Goal: Task Accomplishment & Management: Use online tool/utility

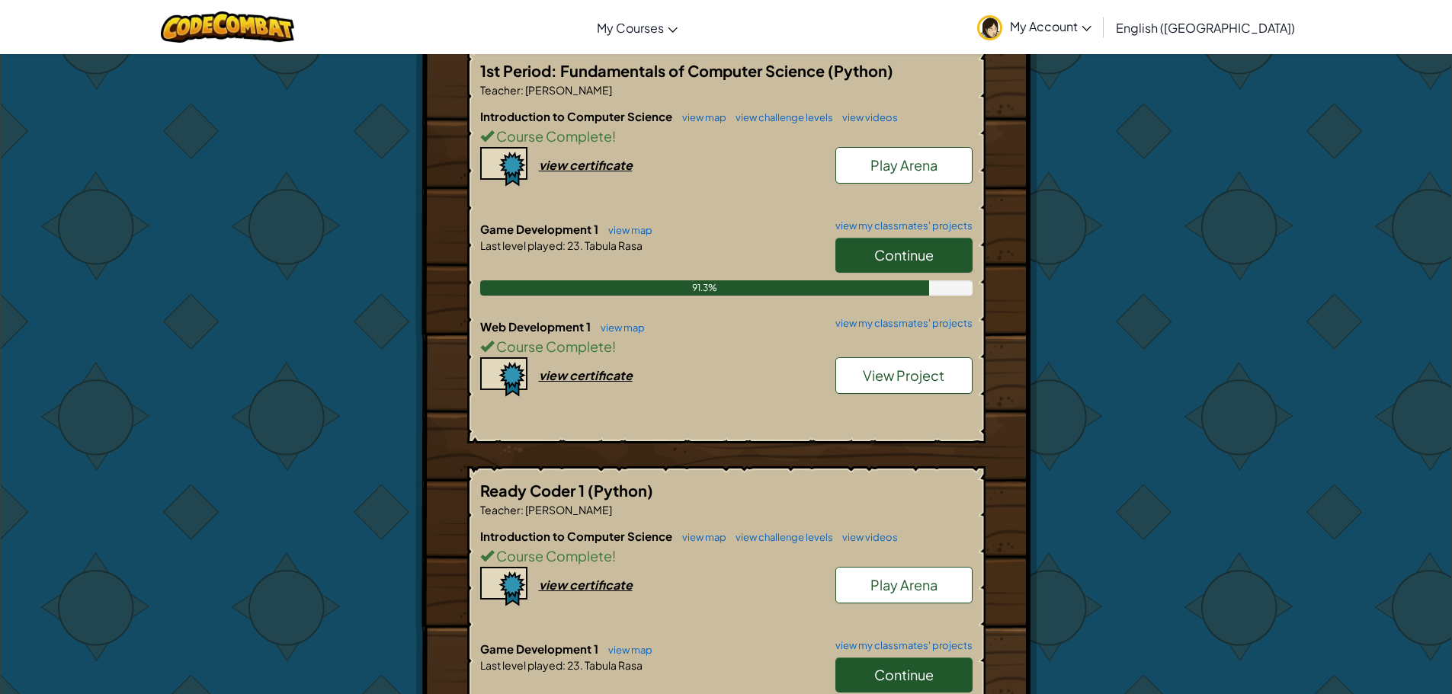
scroll to position [305, 0]
click at [621, 228] on link "view map" at bounding box center [627, 229] width 52 height 12
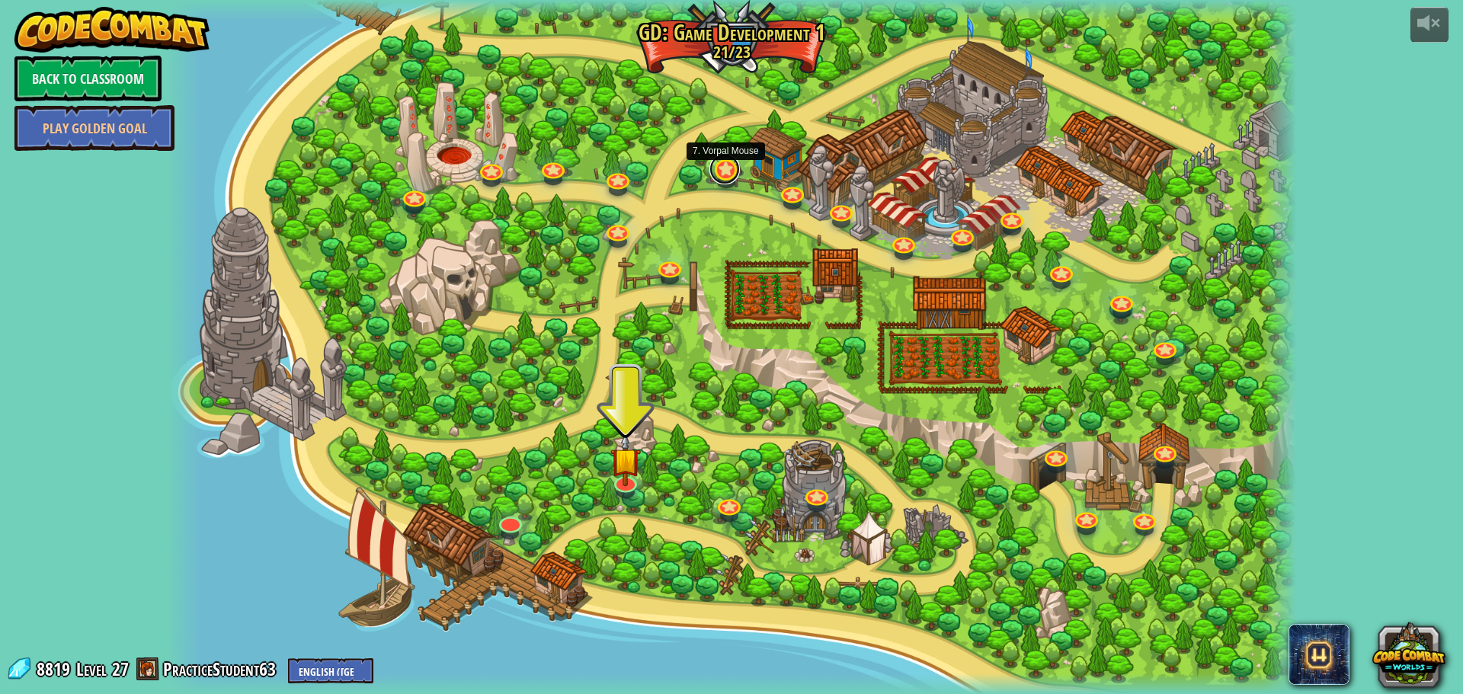
click at [728, 175] on link at bounding box center [725, 169] width 30 height 30
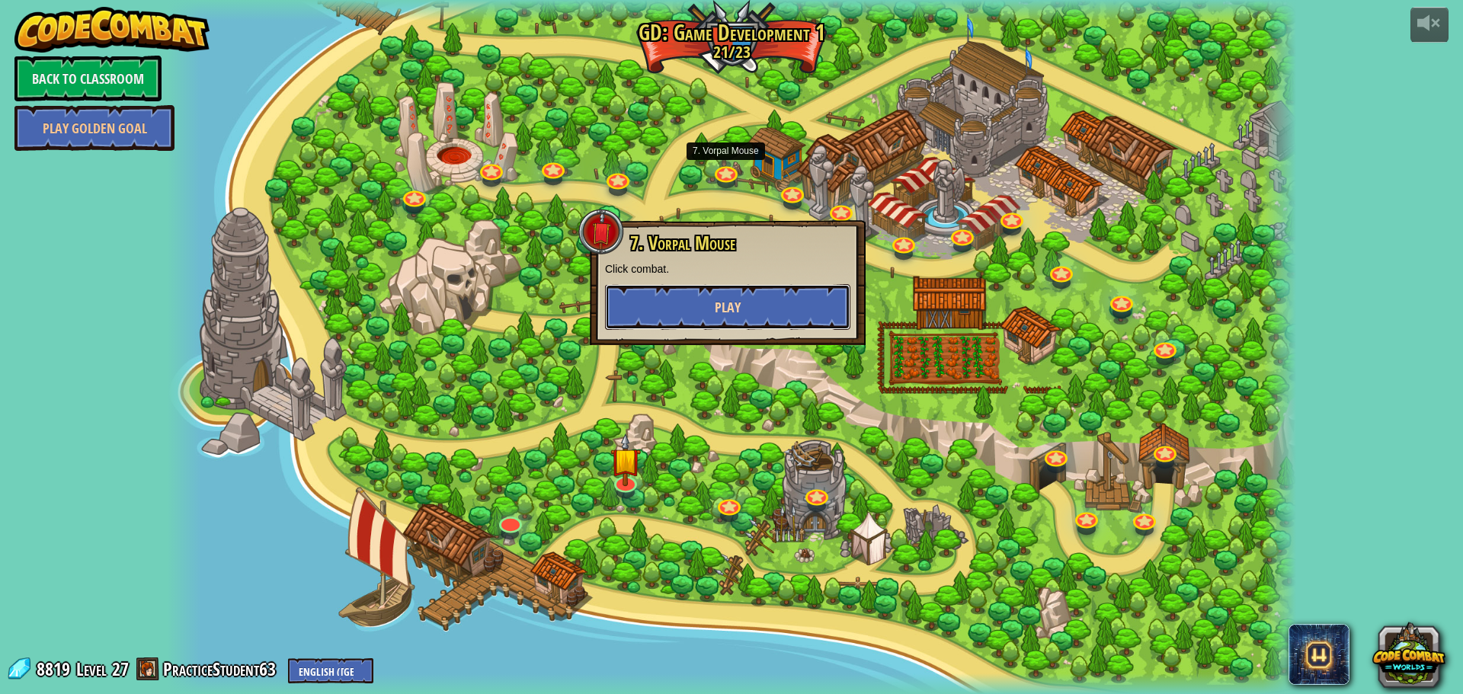
click at [733, 294] on button "Play" at bounding box center [727, 307] width 245 height 46
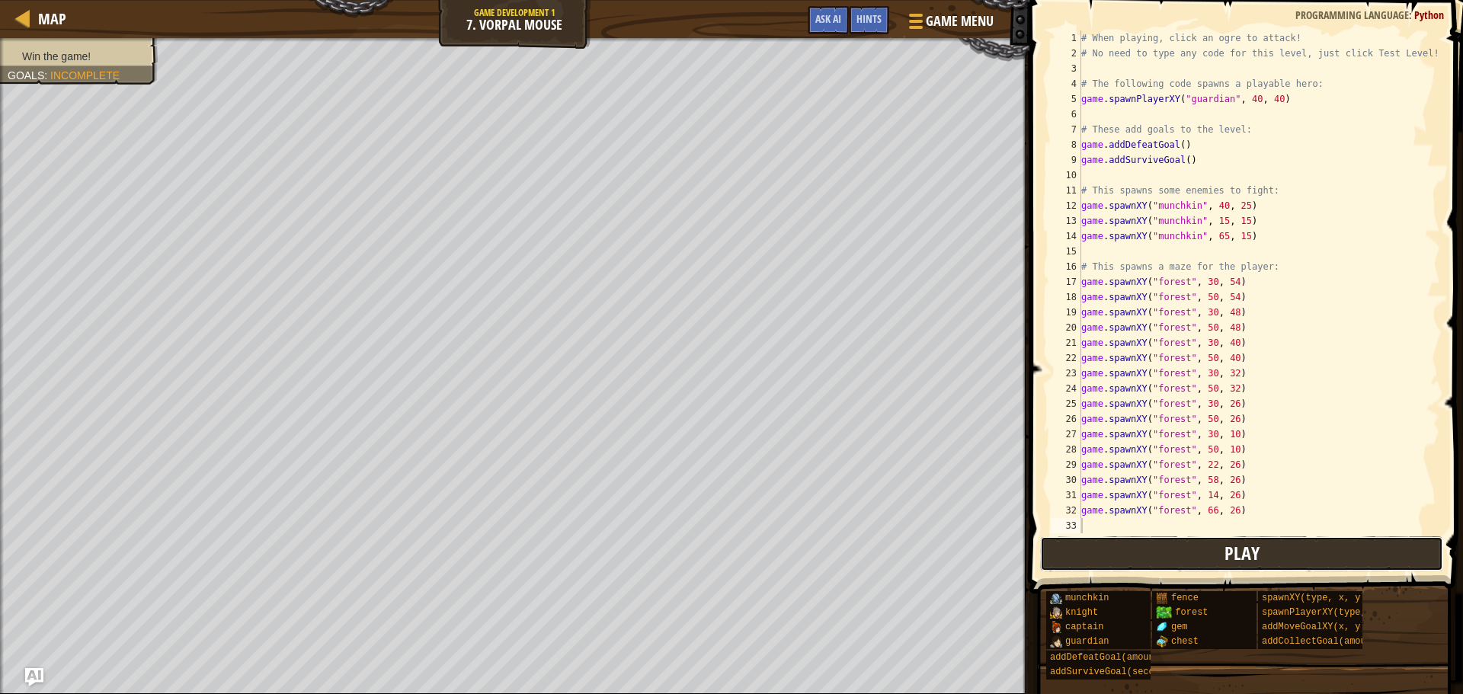
click at [1158, 529] on span "Play" at bounding box center [1242, 553] width 35 height 24
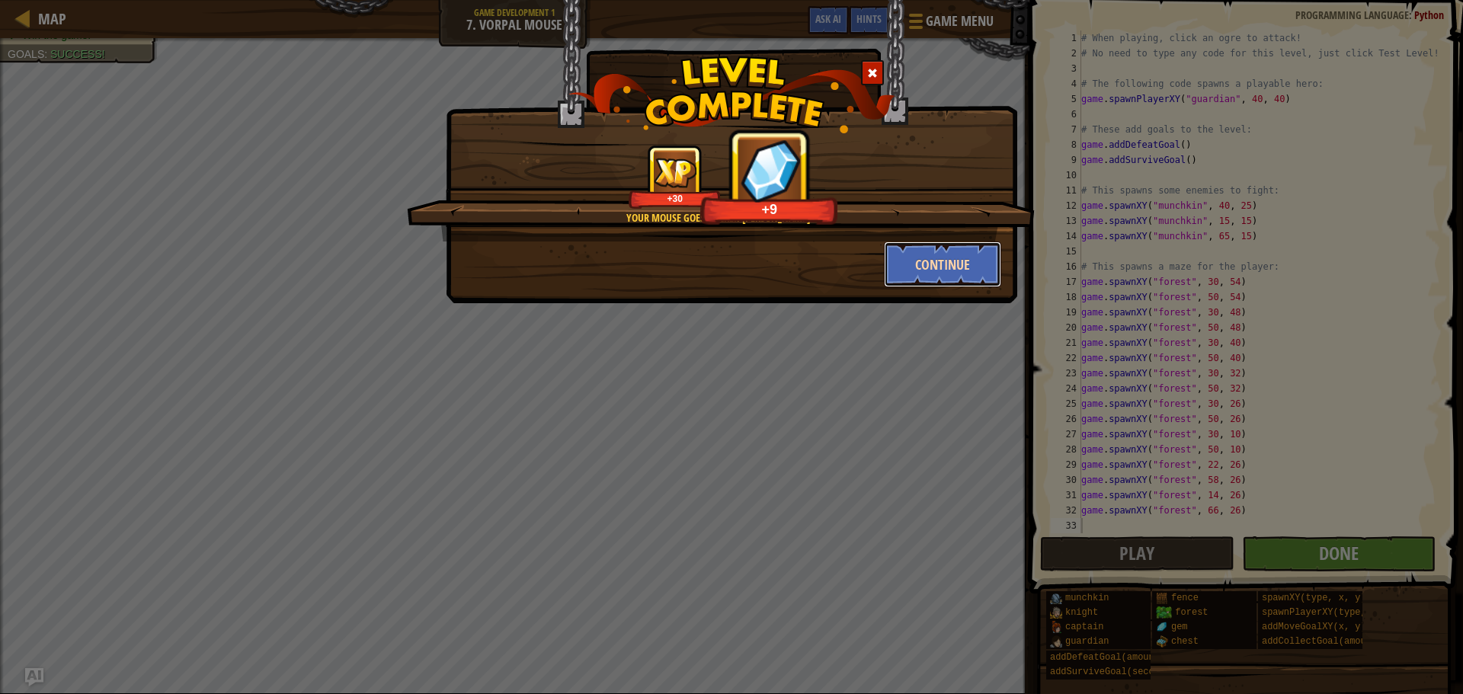
click at [937, 262] on button "Continue" at bounding box center [943, 265] width 118 height 46
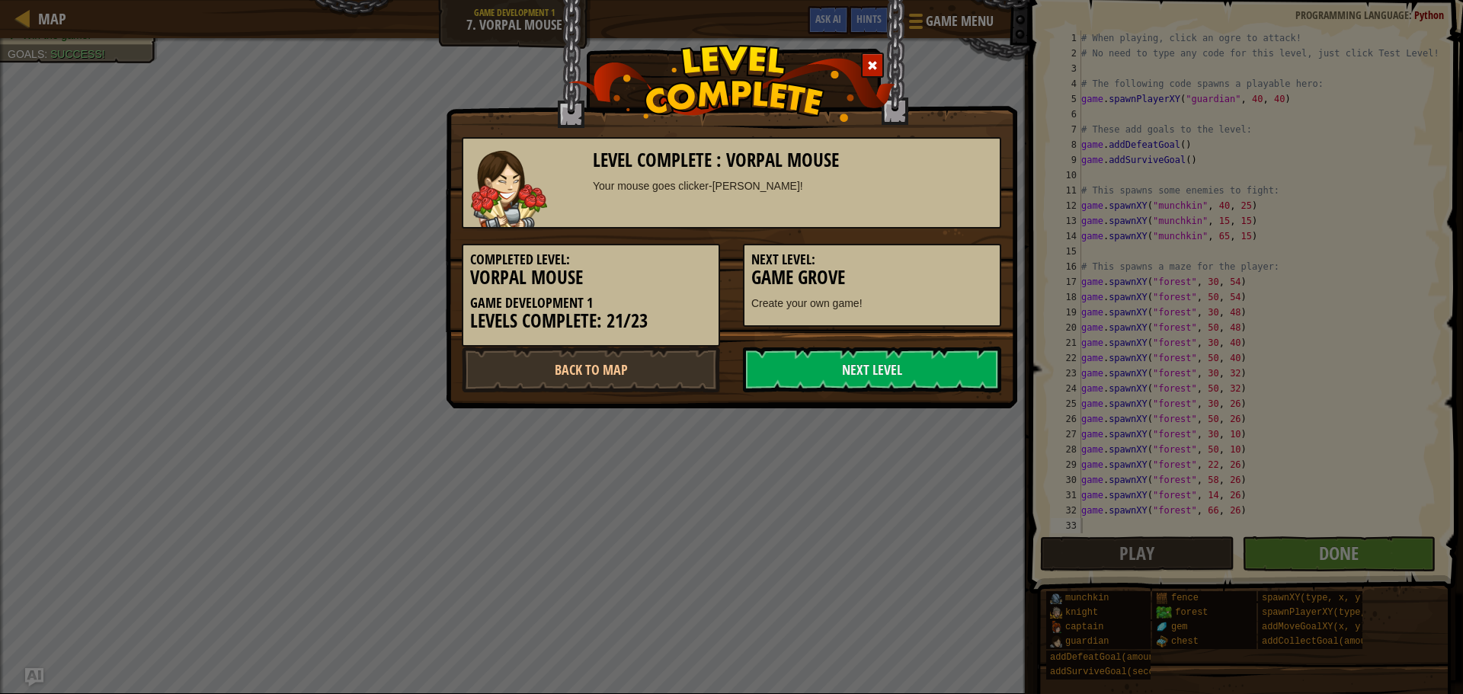
click at [25, 24] on div "Level Complete : Vorpal Mouse Your mouse goes clicker-[PERSON_NAME]! Completed …" at bounding box center [731, 347] width 1463 height 694
click at [873, 69] on span at bounding box center [872, 65] width 11 height 11
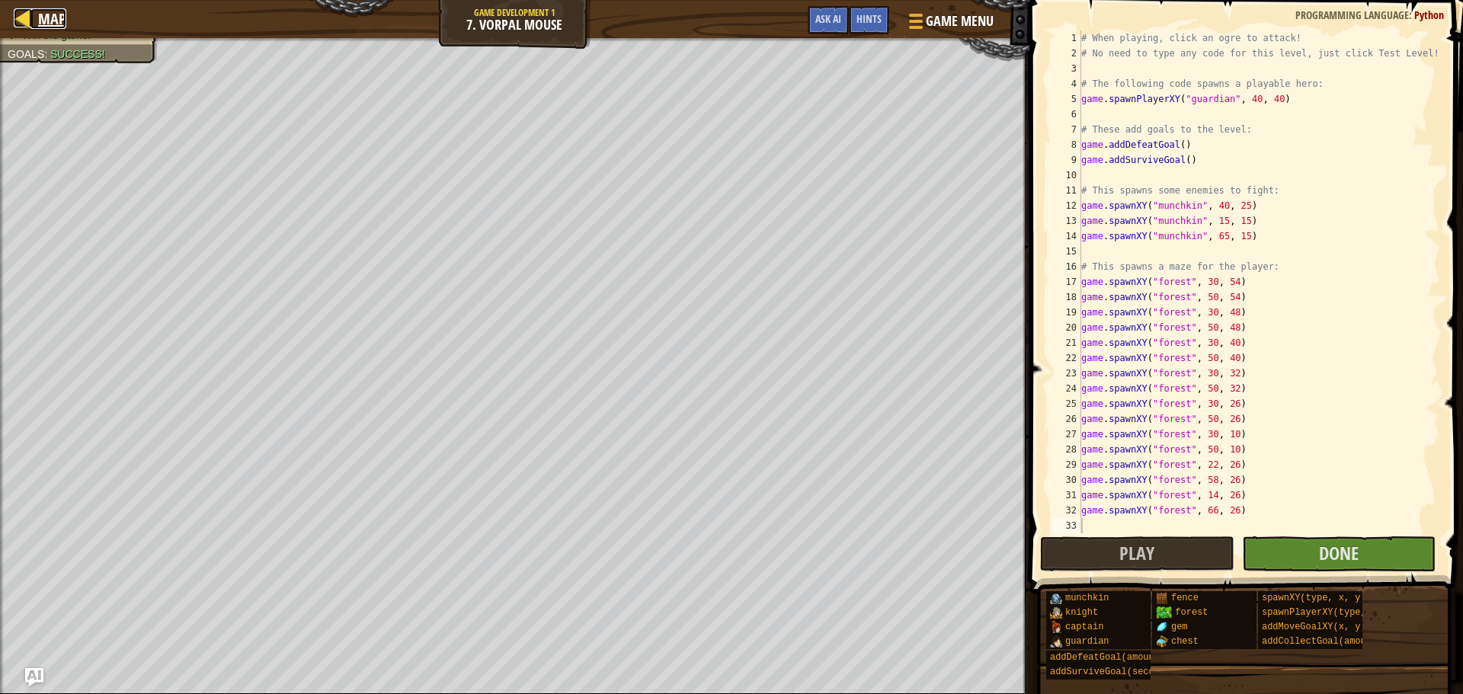
click at [18, 14] on div at bounding box center [23, 17] width 19 height 19
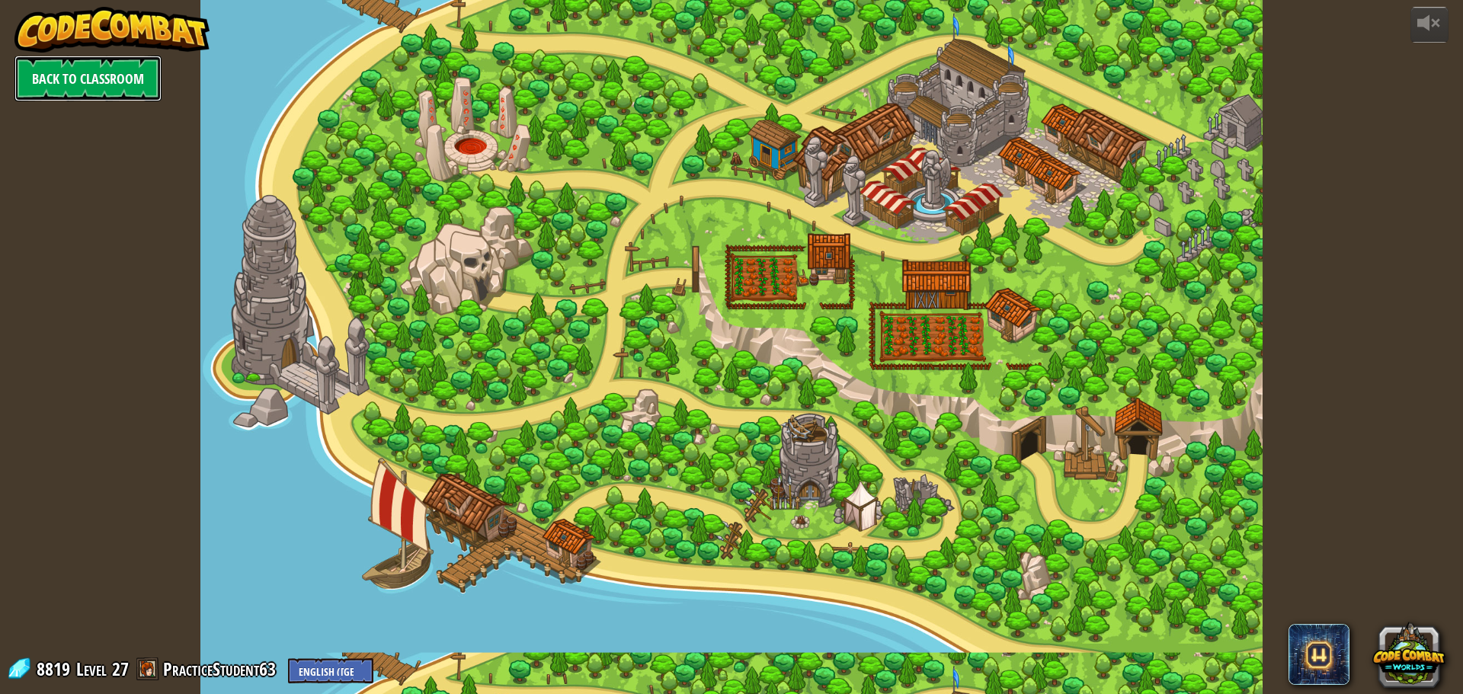
click at [95, 81] on link "Back to Classroom" at bounding box center [87, 79] width 147 height 46
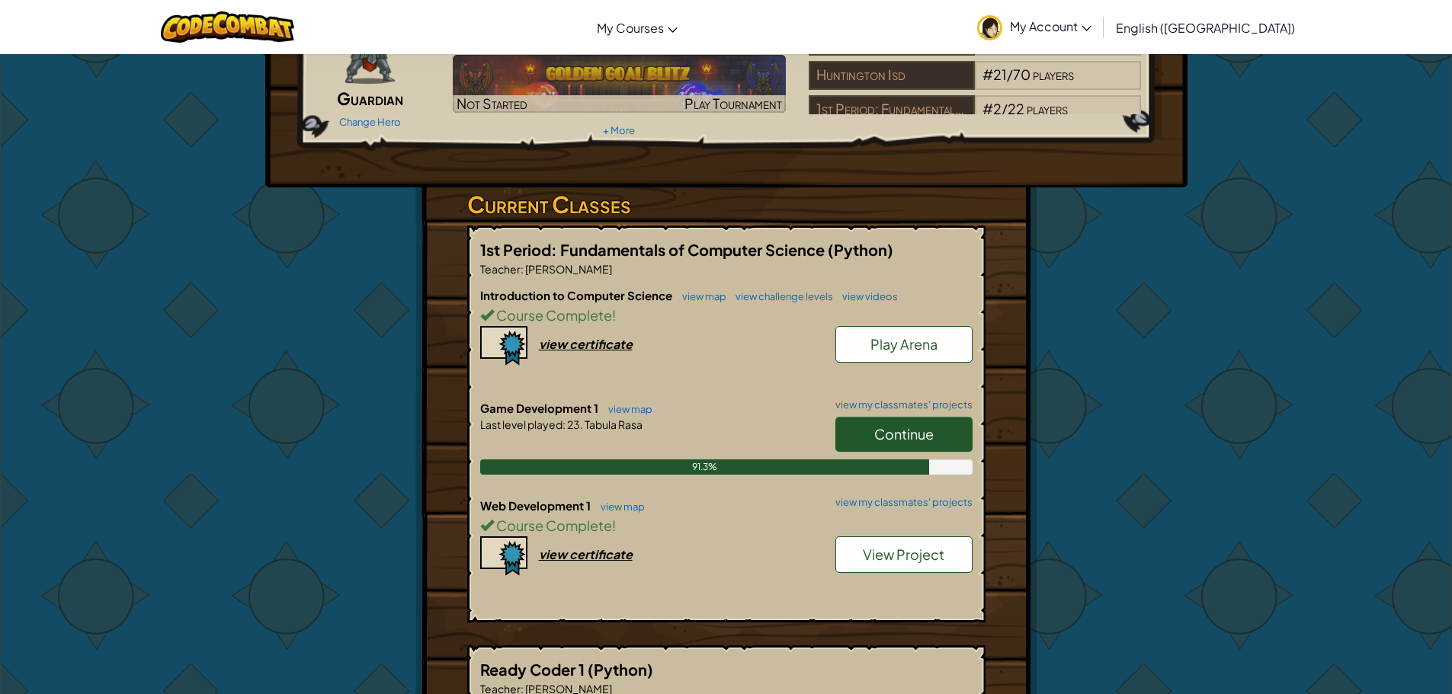
scroll to position [152, 0]
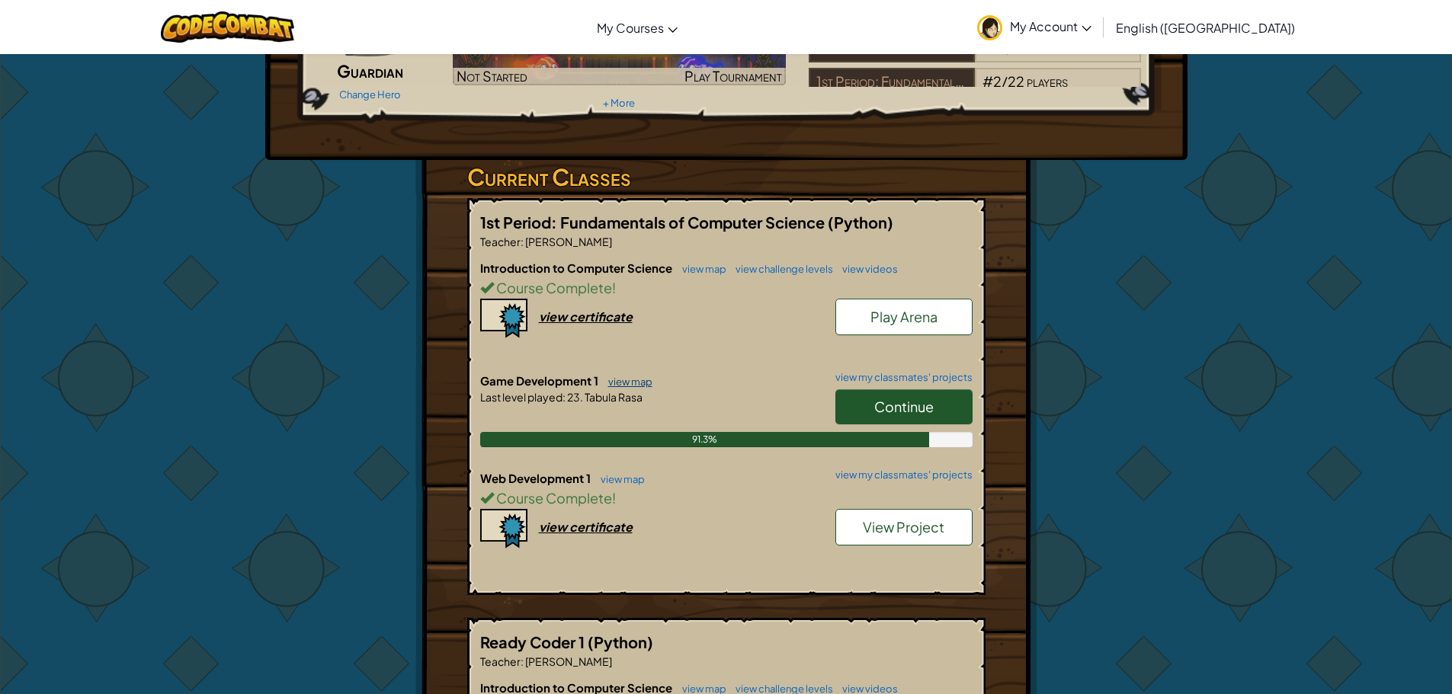
click at [633, 380] on link "view map" at bounding box center [627, 382] width 52 height 12
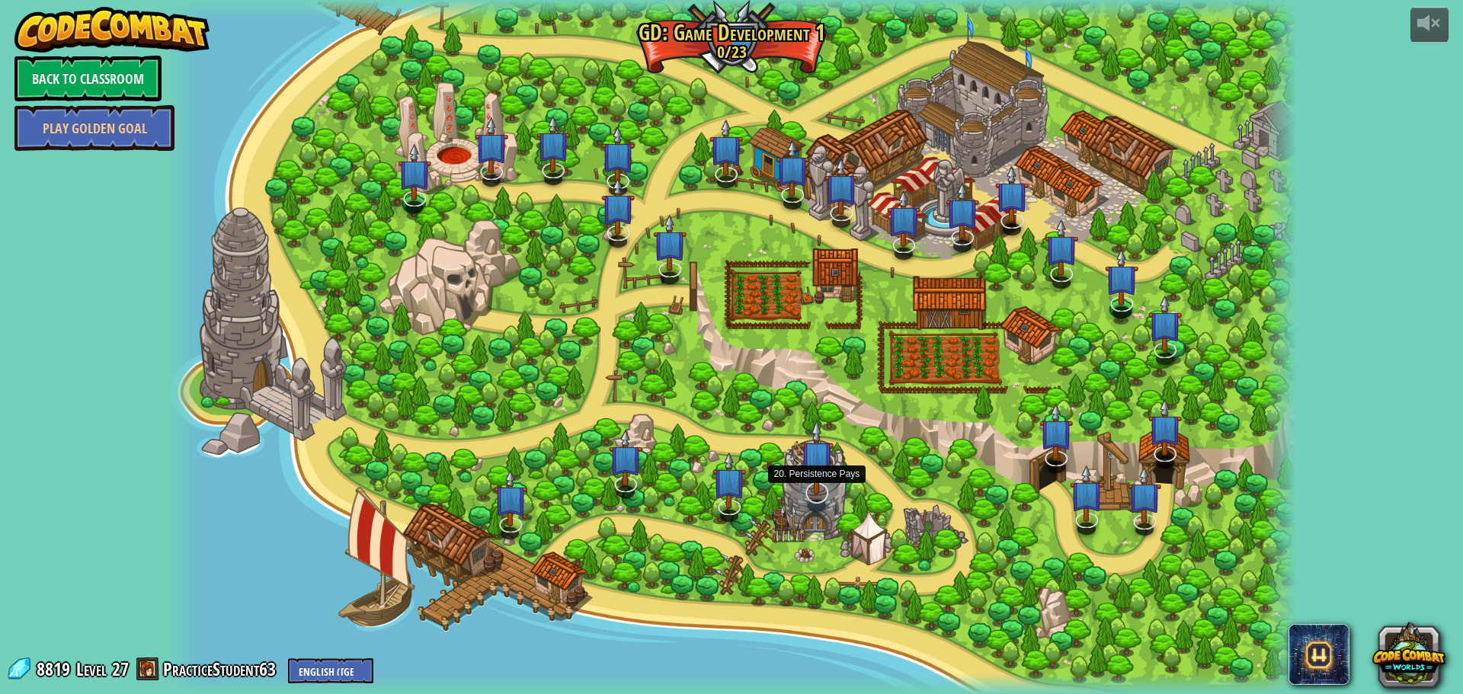
click at [814, 492] on img at bounding box center [817, 457] width 34 height 76
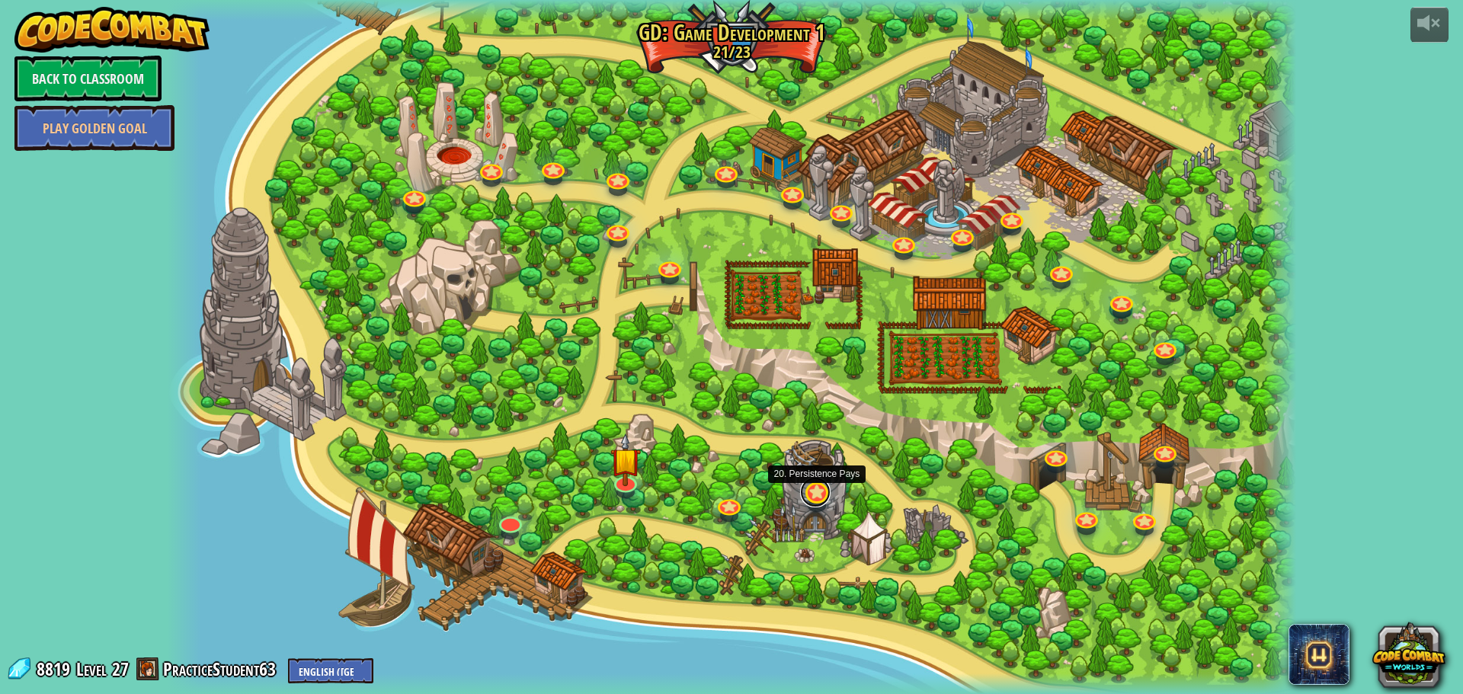
click at [815, 498] on link at bounding box center [815, 492] width 30 height 30
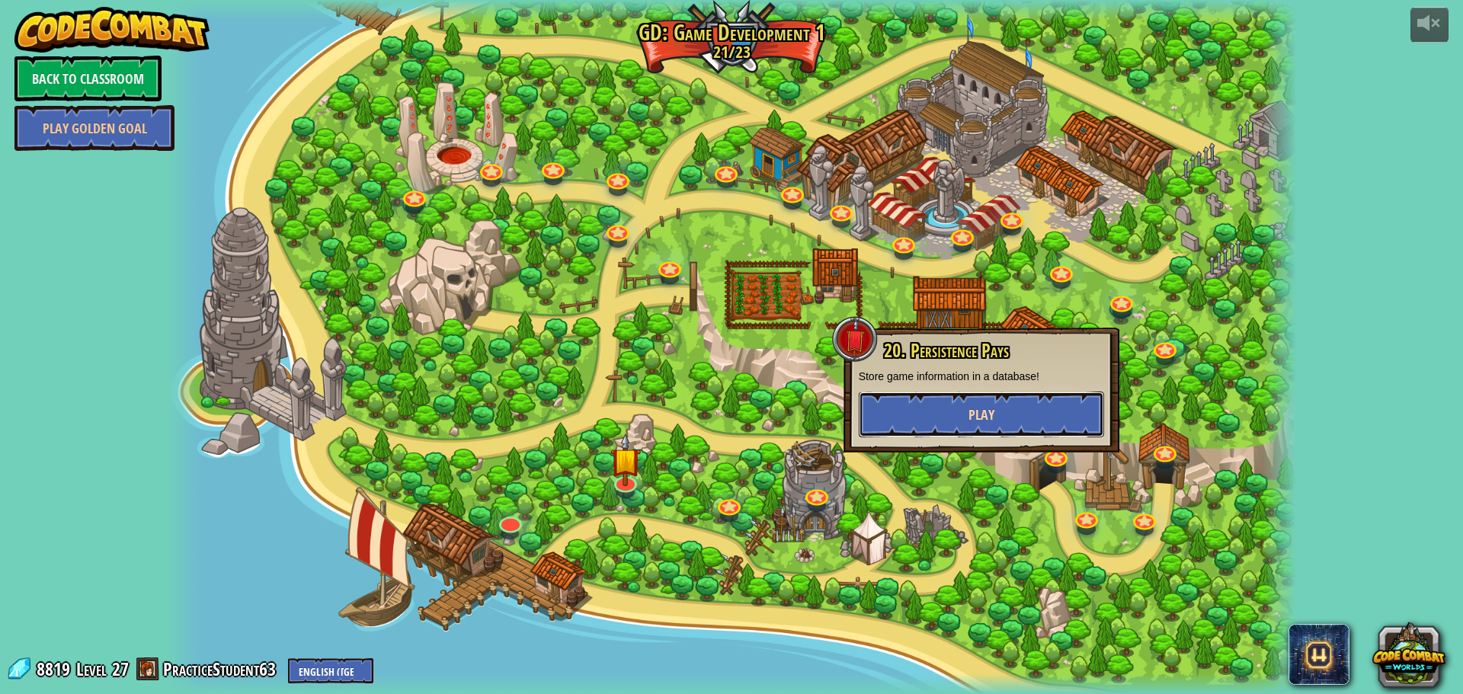
click at [1001, 409] on button "Play" at bounding box center [981, 415] width 245 height 46
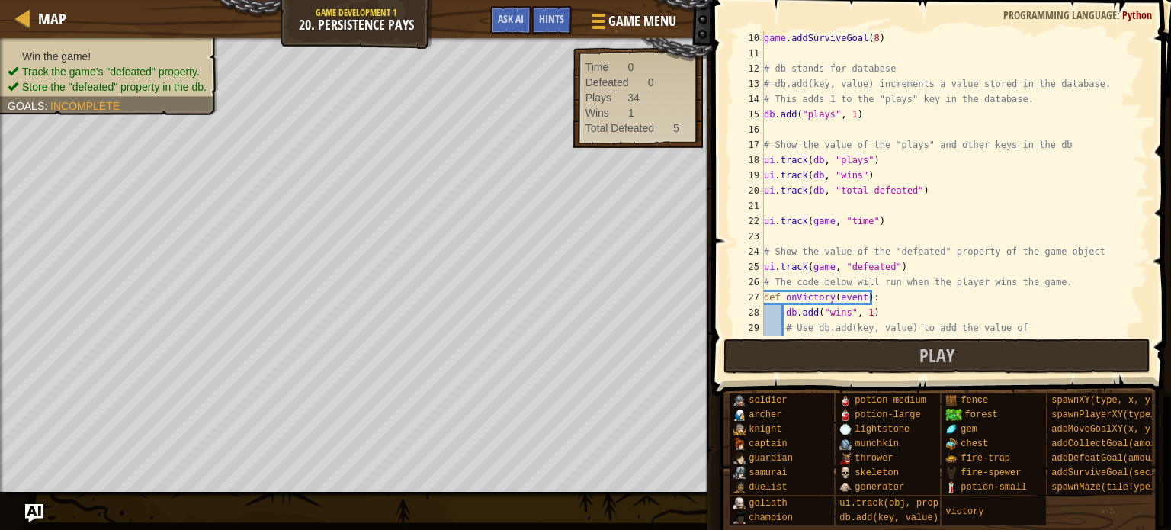
scroll to position [183, 0]
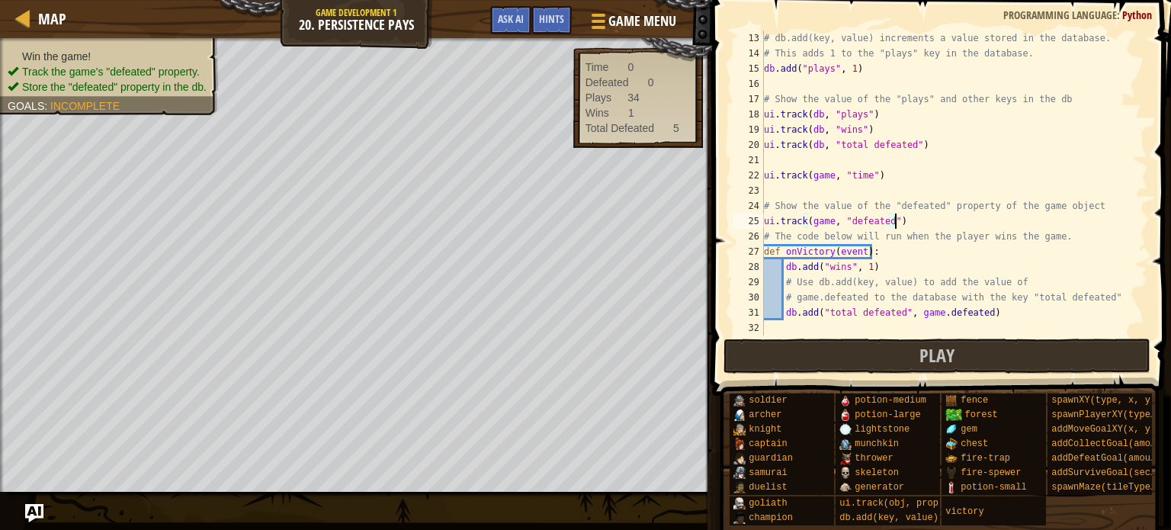
click at [916, 219] on div "# db.add(key, value) increments a value stored in the database. # This adds 1 t…" at bounding box center [949, 197] width 376 height 335
drag, startPoint x: 916, startPoint y: 219, endPoint x: 736, endPoint y: 216, distance: 179.9
click at [736, 216] on div "ui.track(game, "defeated") 13 14 15 16 17 18 19 20 21 22 23 24 25 26 27 28 29 3…" at bounding box center [939, 182] width 418 height 305
click at [963, 245] on div "# db.add(key, value) increments a value stored in the database. # This adds 1 t…" at bounding box center [949, 197] width 376 height 335
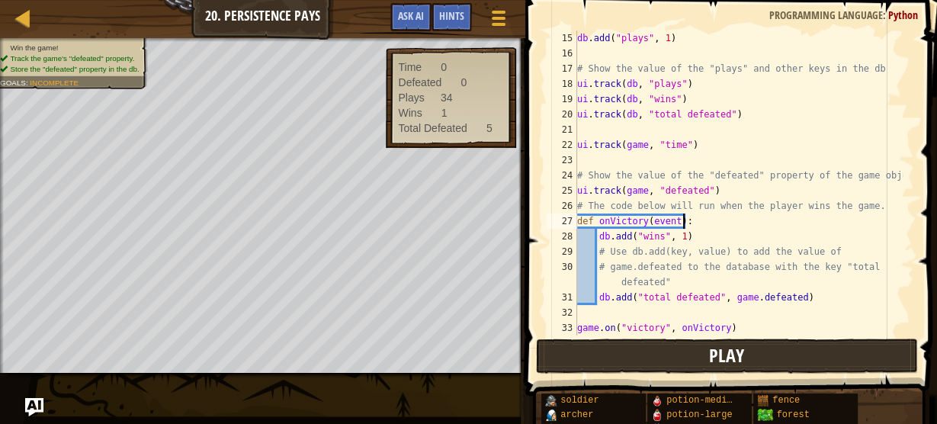
scroll to position [213, 0]
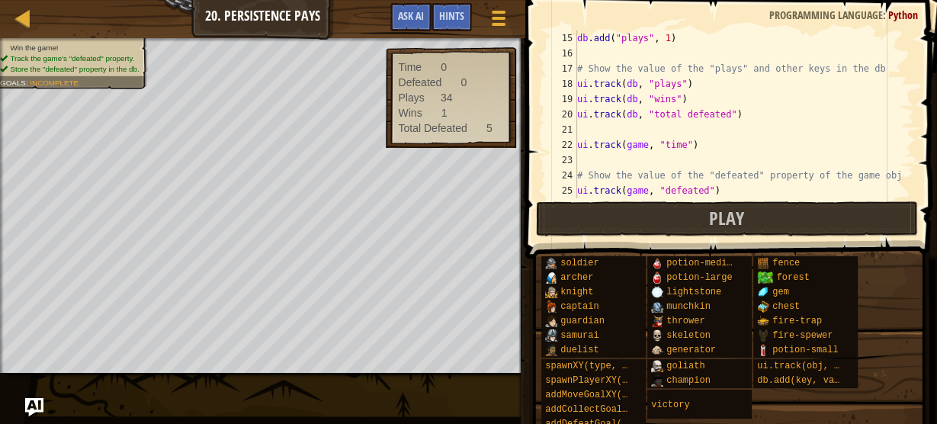
type textarea "# Show the value of the "defeated" property of the game object"
drag, startPoint x: 753, startPoint y: 175, endPoint x: 809, endPoint y: 155, distance: 59.1
click at [809, 155] on div "db . add ( "plays" , 1 ) # Show the value of the "plays" and other keys in the …" at bounding box center [738, 129] width 328 height 198
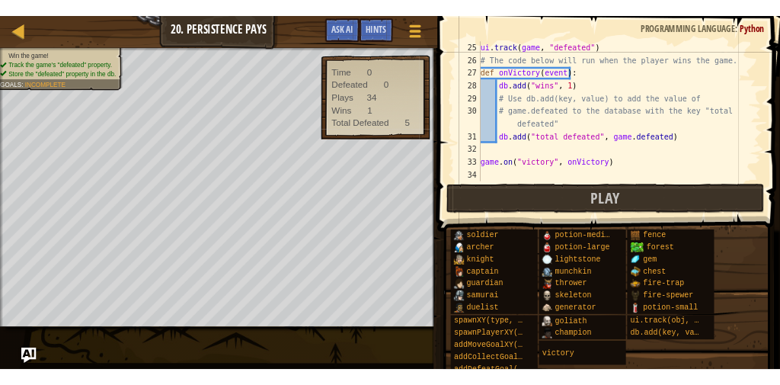
scroll to position [366, 0]
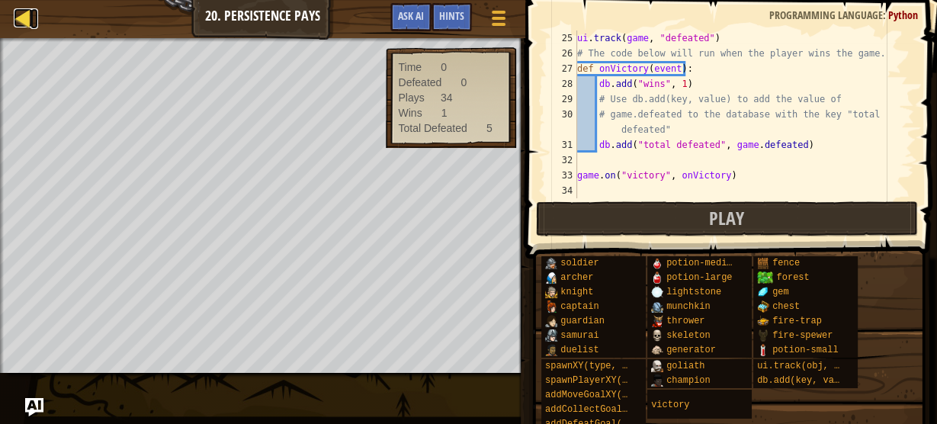
click at [27, 20] on div at bounding box center [23, 17] width 19 height 19
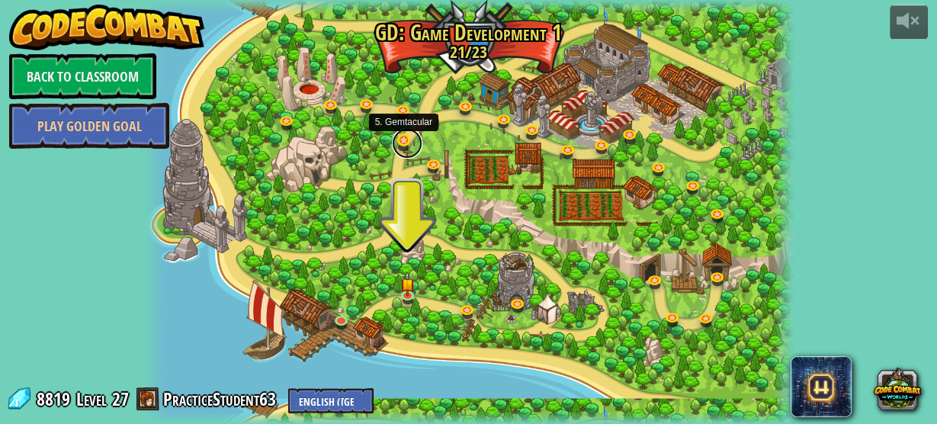
click at [399, 143] on link at bounding box center [407, 143] width 30 height 30
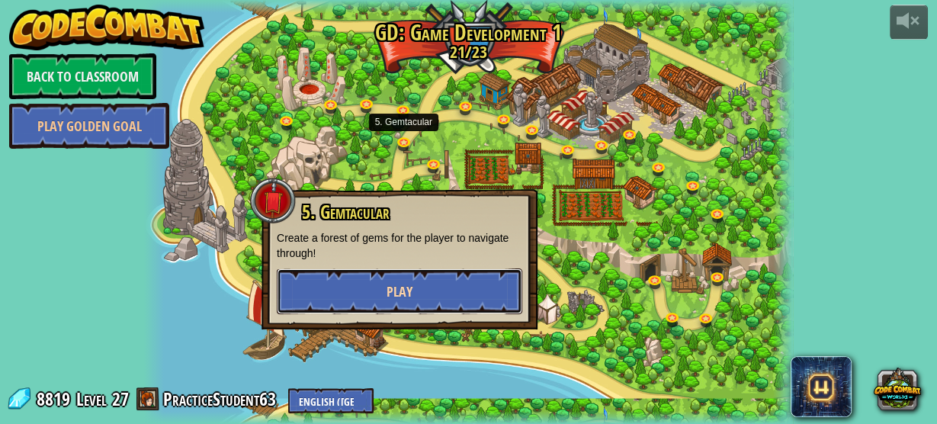
click at [420, 290] on button "Play" at bounding box center [399, 291] width 245 height 46
